Goal: Task Accomplishment & Management: Manage account settings

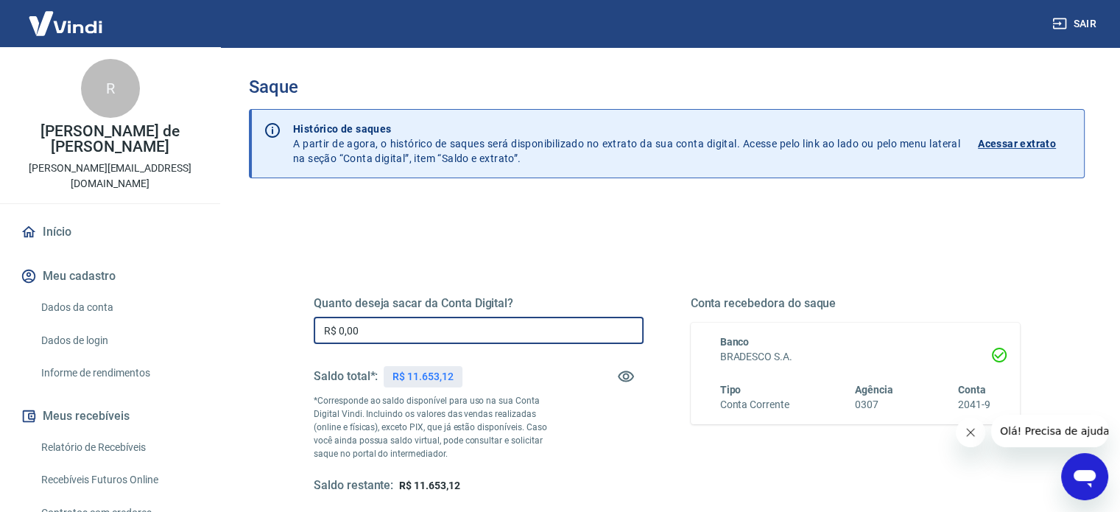
click at [438, 336] on input "R$ 0,00" at bounding box center [479, 330] width 330 height 27
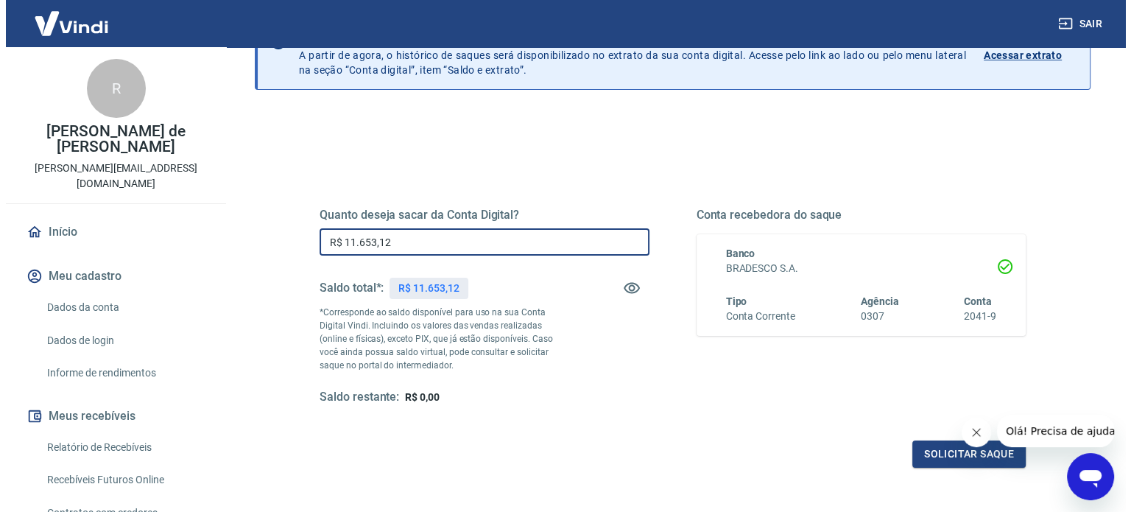
scroll to position [215, 0]
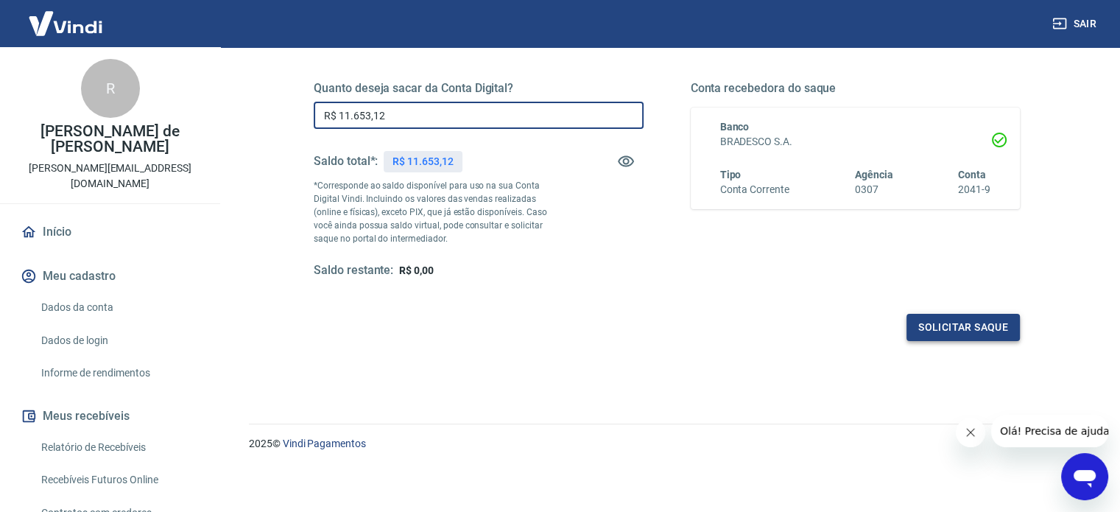
type input "R$ 11.653,12"
click at [951, 328] on button "Solicitar saque" at bounding box center [962, 327] width 113 height 27
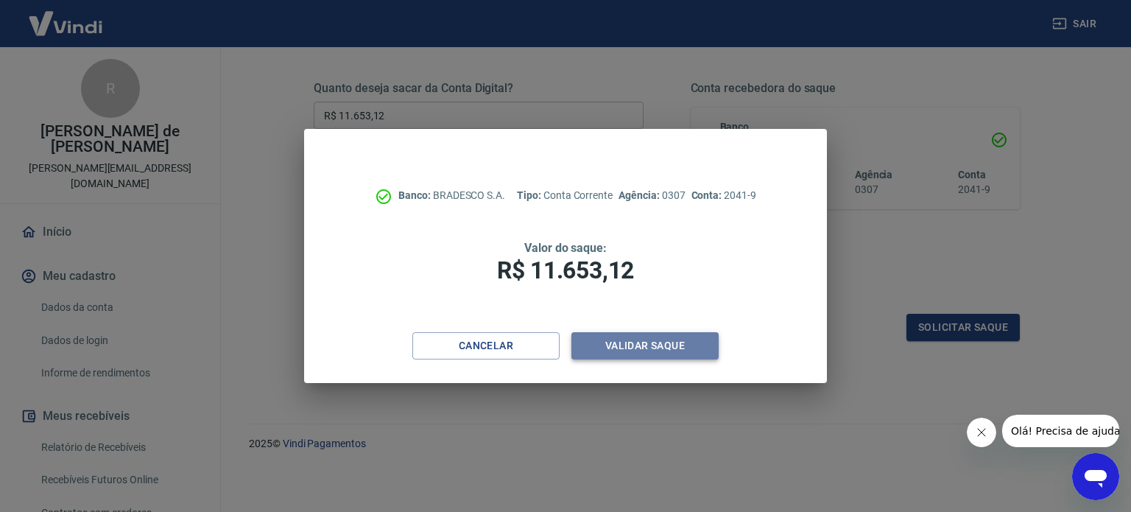
click at [682, 347] on button "Validar saque" at bounding box center [644, 345] width 147 height 27
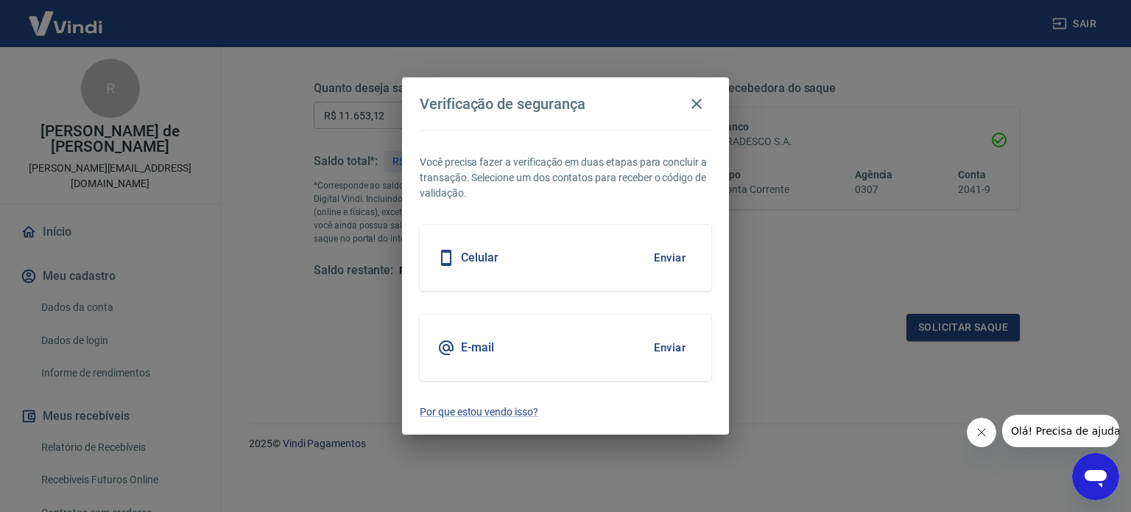
click at [674, 255] on button "Enviar" at bounding box center [670, 257] width 48 height 31
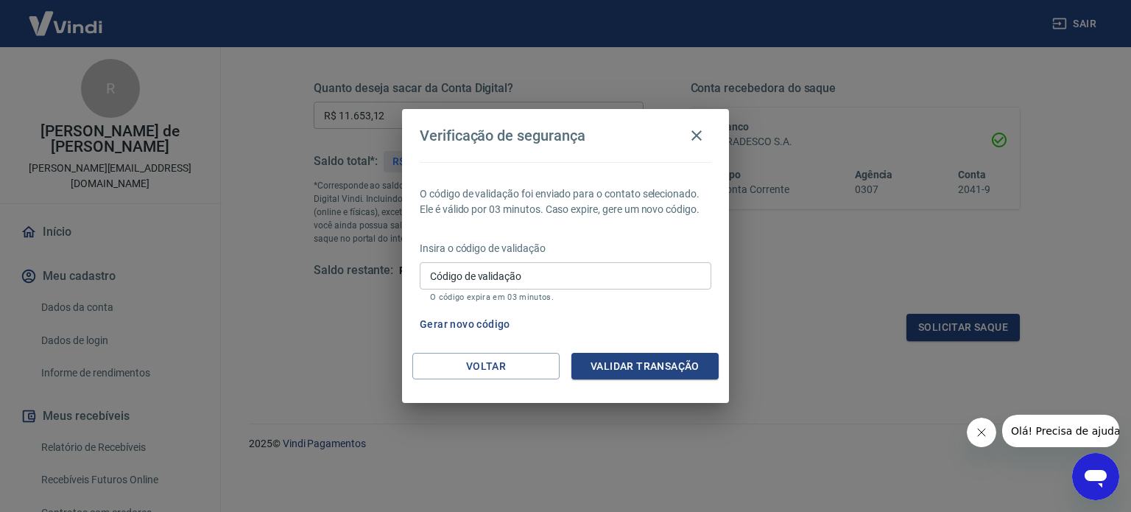
click at [580, 261] on div "Insira o código de validação Código de validação Código de validação O código e…" at bounding box center [566, 273] width 292 height 64
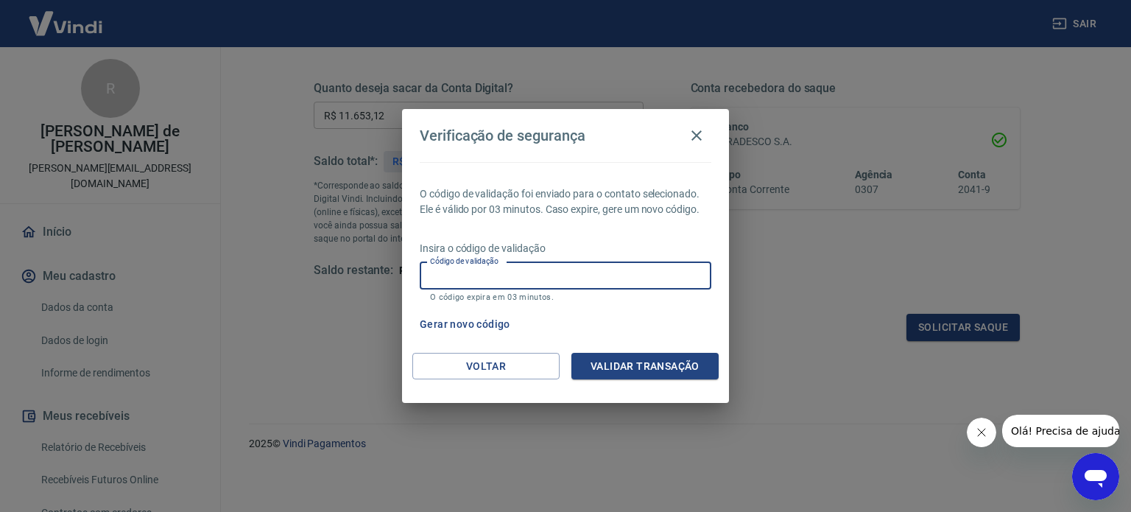
click at [562, 281] on input "Código de validação" at bounding box center [566, 275] width 292 height 27
type input "770782"
click at [632, 370] on button "Validar transação" at bounding box center [644, 366] width 147 height 27
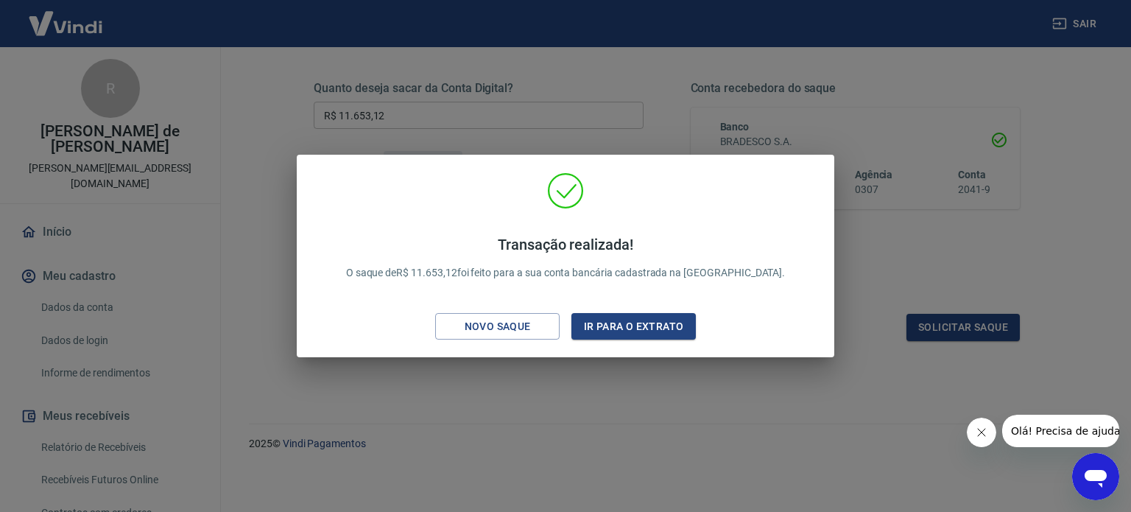
click at [588, 456] on div "Transação realizada! O saque de R$ 11.653,12 foi feito para a sua conta bancári…" at bounding box center [565, 256] width 1131 height 512
